Goal: Check status: Check status

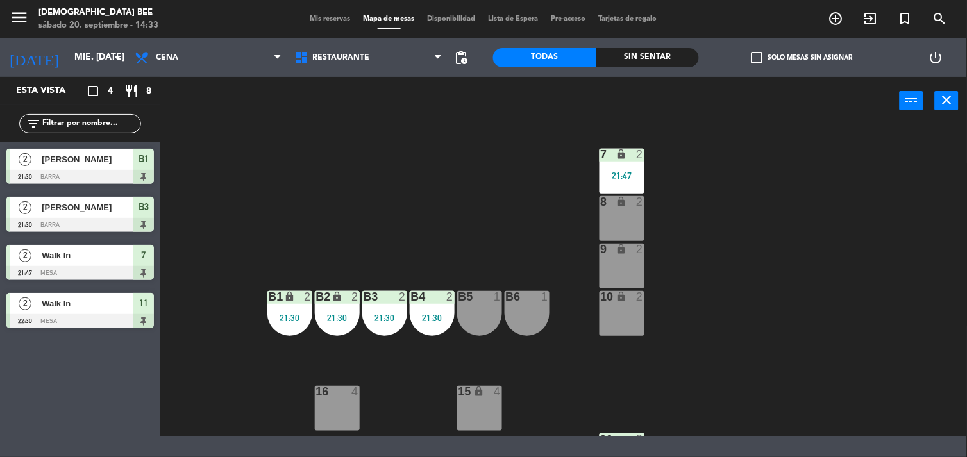
click at [951, 100] on icon "close" at bounding box center [947, 99] width 15 height 15
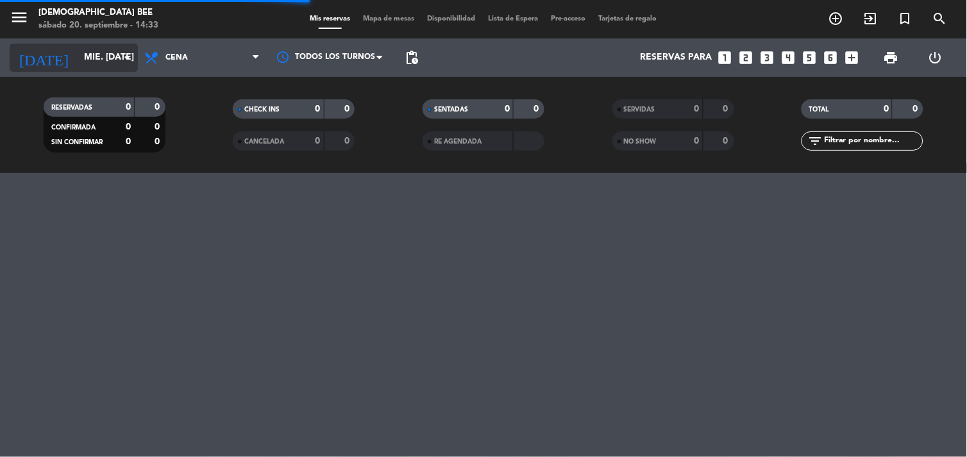
click at [78, 53] on input "mié. [DATE]" at bounding box center [139, 57] width 122 height 23
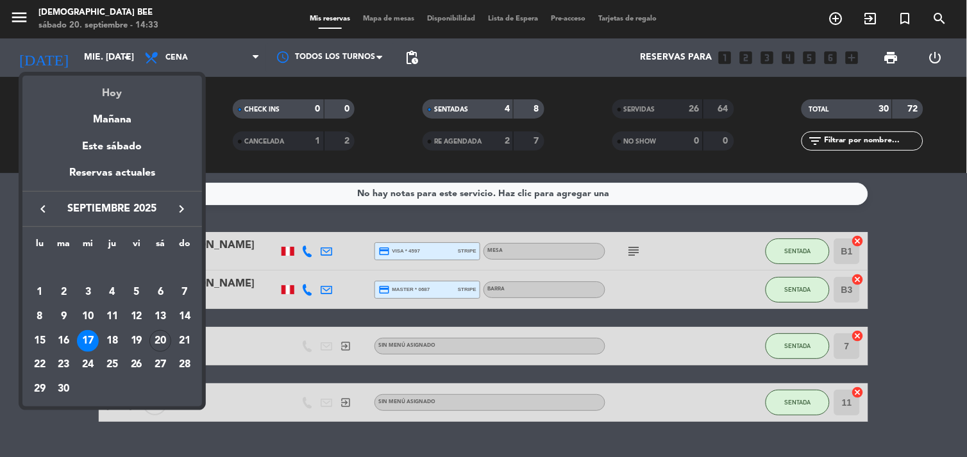
click at [120, 92] on div "Hoy" at bounding box center [112, 89] width 180 height 26
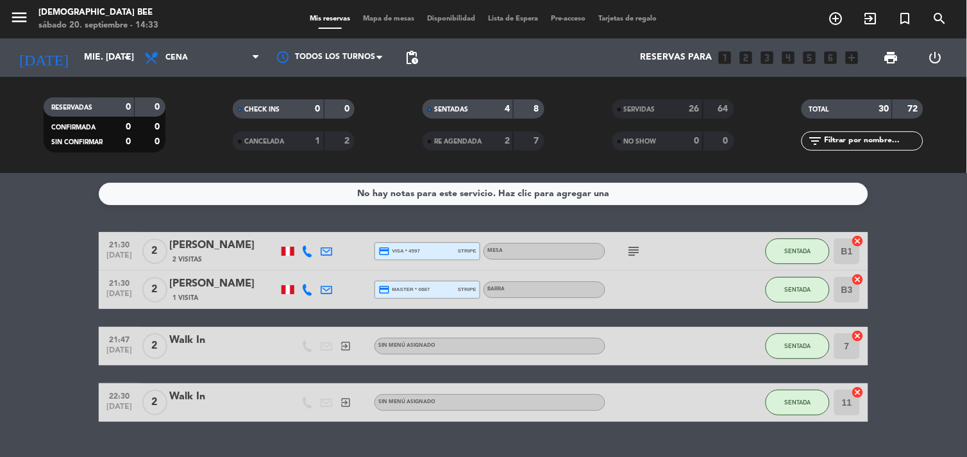
type input "sáb. [DATE]"
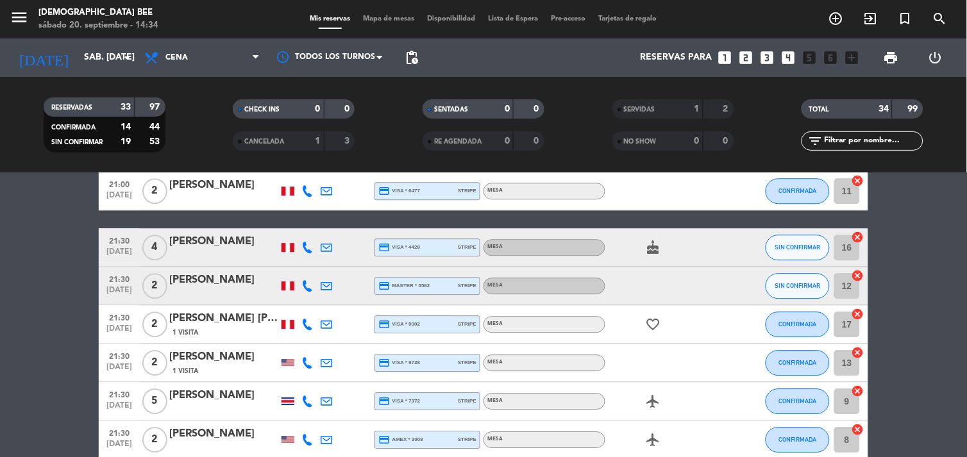
scroll to position [855, 0]
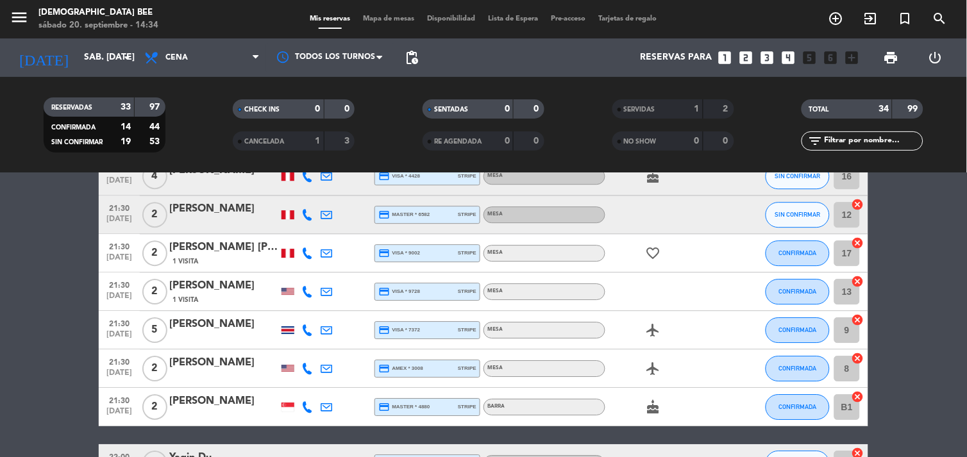
click at [654, 334] on icon "airplanemode_active" at bounding box center [653, 330] width 15 height 15
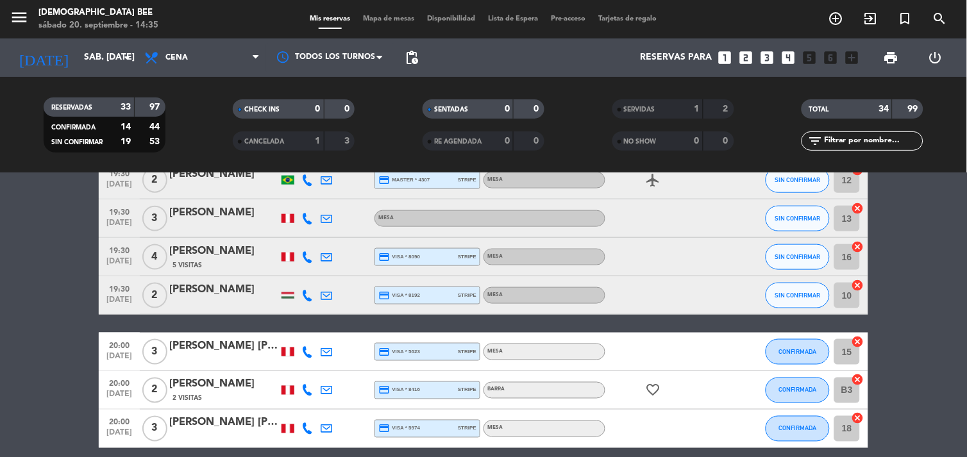
scroll to position [0, 0]
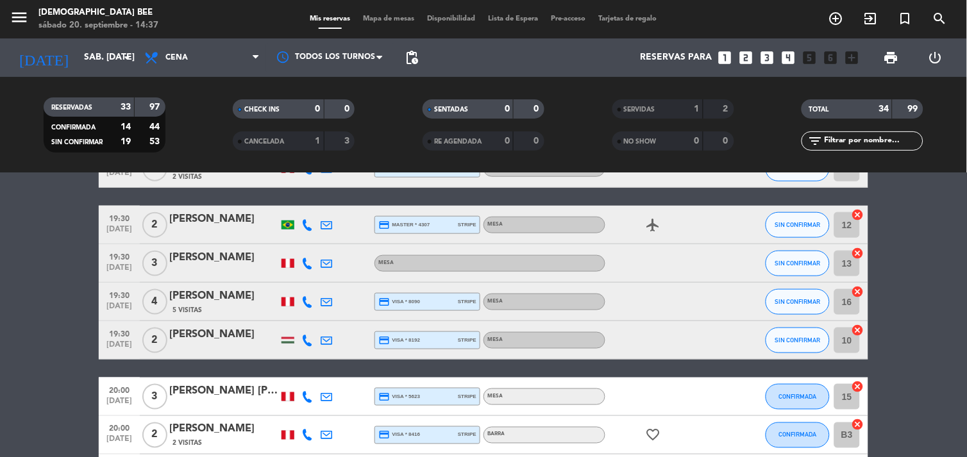
scroll to position [356, 0]
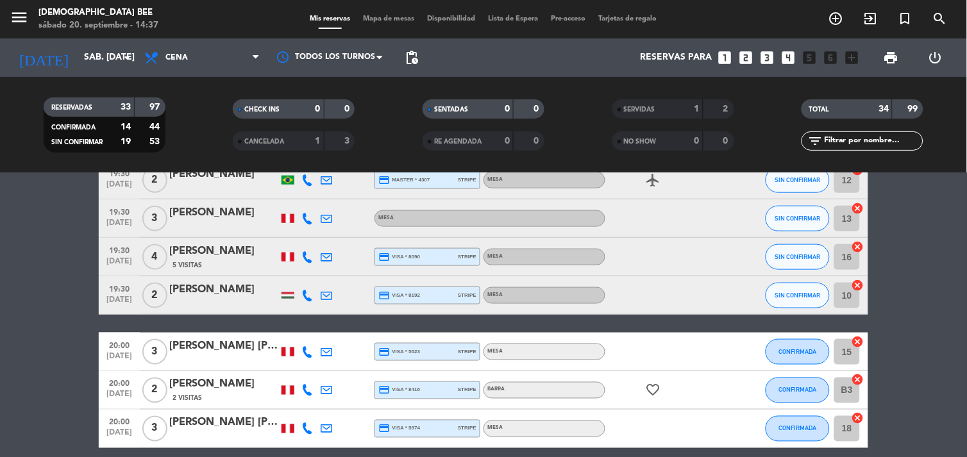
click at [302, 284] on div at bounding box center [307, 295] width 19 height 38
click at [290, 299] on div at bounding box center [287, 295] width 19 height 38
click at [289, 293] on div at bounding box center [288, 296] width 13 height 6
click at [314, 290] on div at bounding box center [318, 290] width 9 height 4
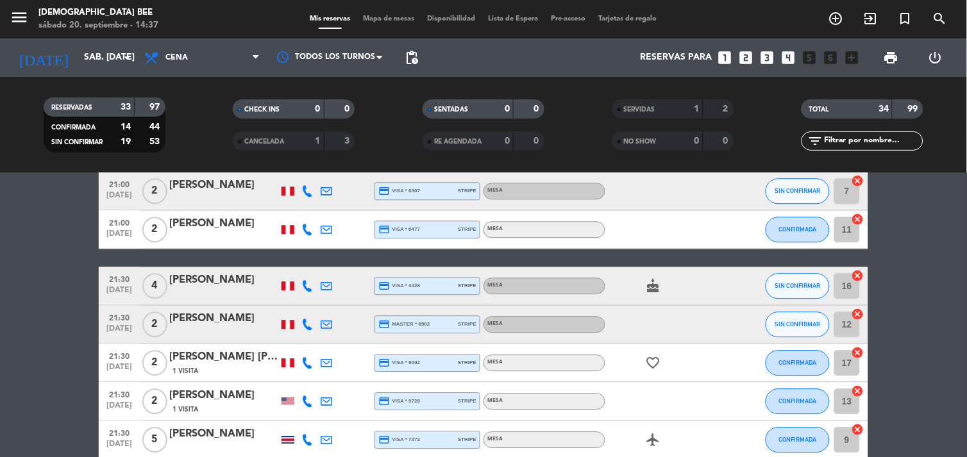
scroll to position [855, 0]
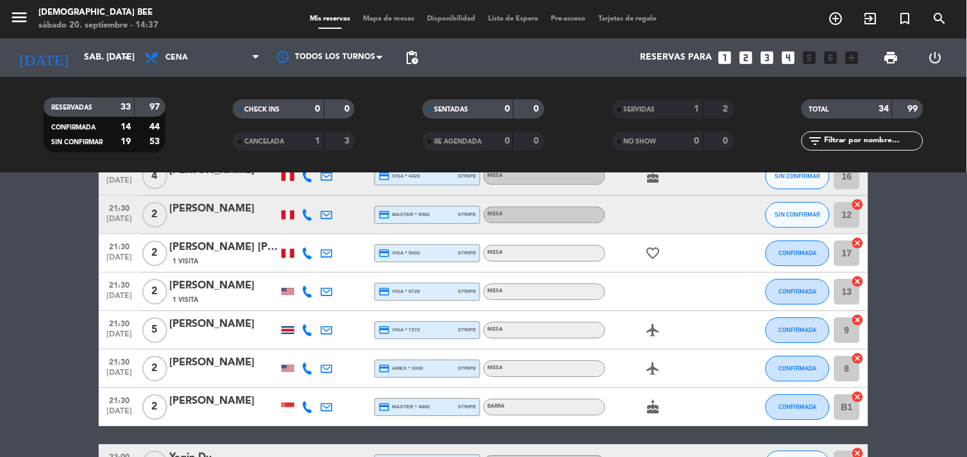
click at [286, 325] on div at bounding box center [287, 330] width 19 height 38
click at [287, 331] on div at bounding box center [288, 331] width 13 height 8
click at [287, 330] on div at bounding box center [288, 331] width 13 height 8
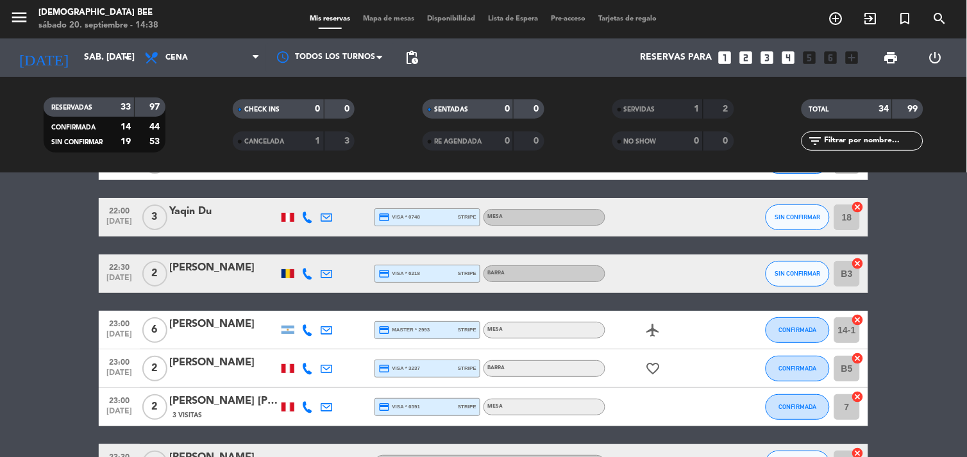
scroll to position [1140, 0]
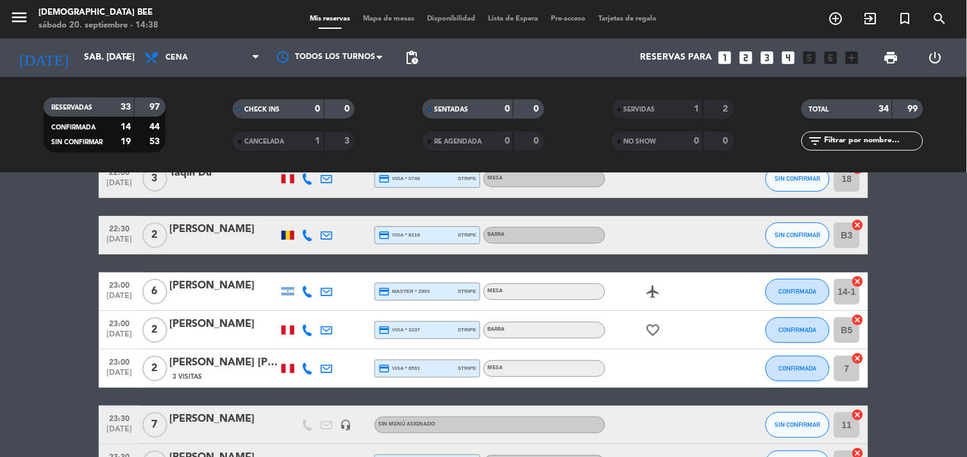
click at [283, 228] on div at bounding box center [287, 235] width 19 height 38
click at [285, 234] on div at bounding box center [288, 235] width 13 height 9
click at [289, 289] on div at bounding box center [288, 291] width 13 height 8
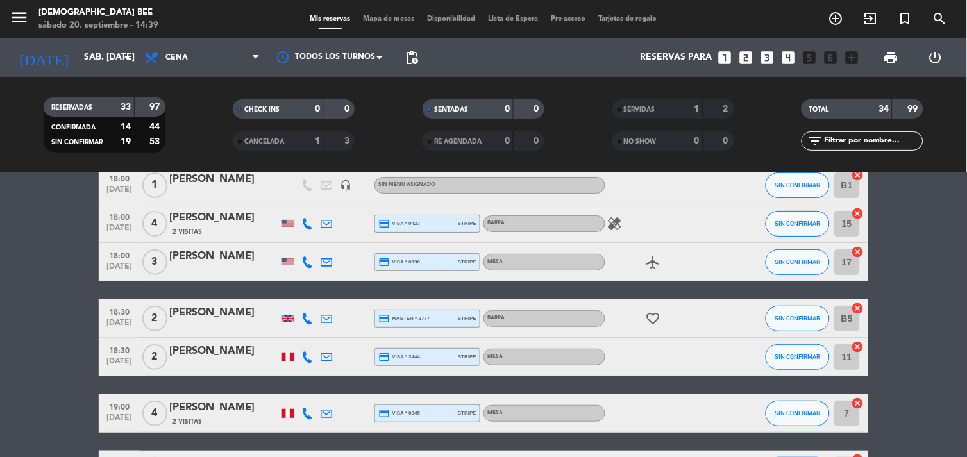
scroll to position [46, 0]
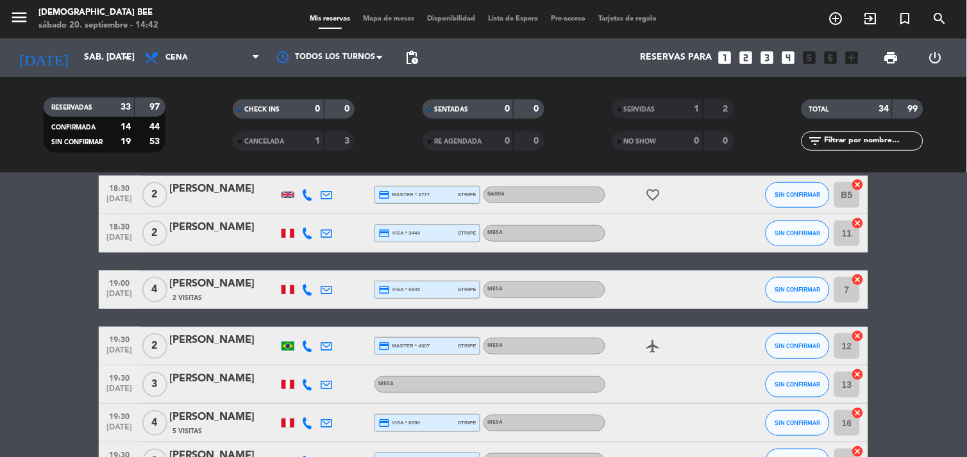
scroll to position [214, 0]
